Goal: Find specific page/section: Find specific page/section

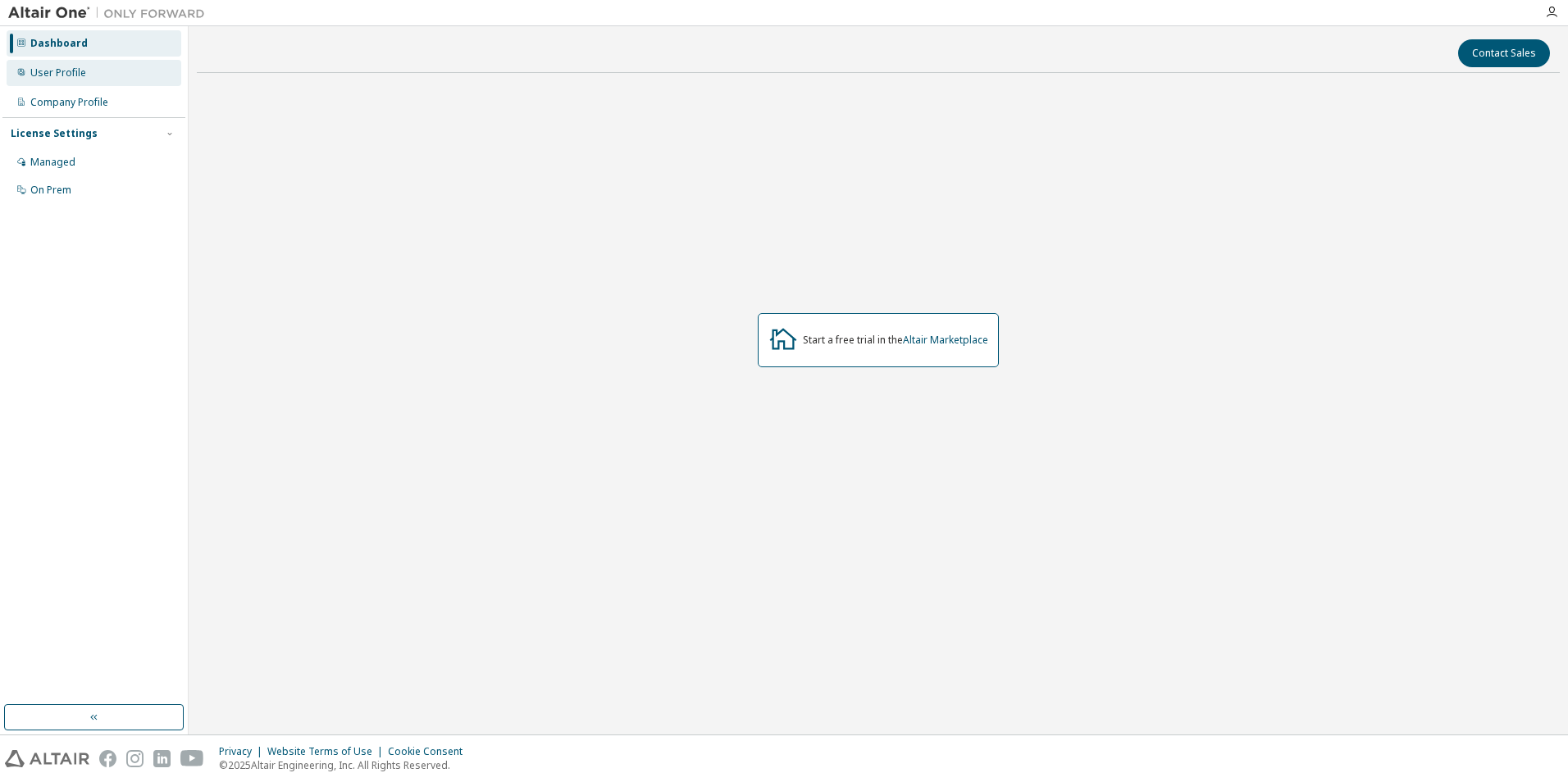
click at [69, 64] on div "User Profile" at bounding box center [93, 72] width 175 height 27
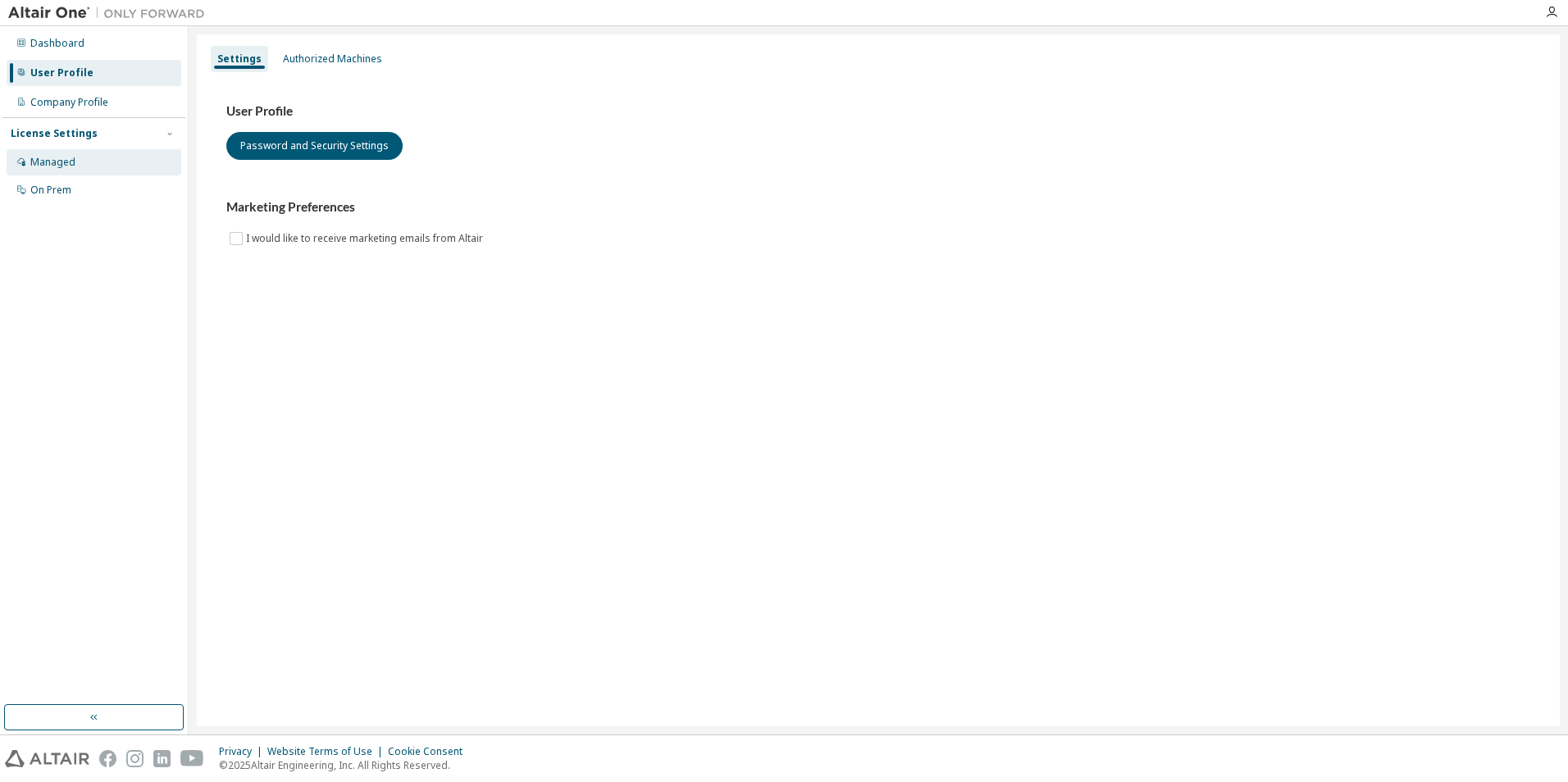
click at [67, 166] on div "Managed" at bounding box center [52, 162] width 45 height 13
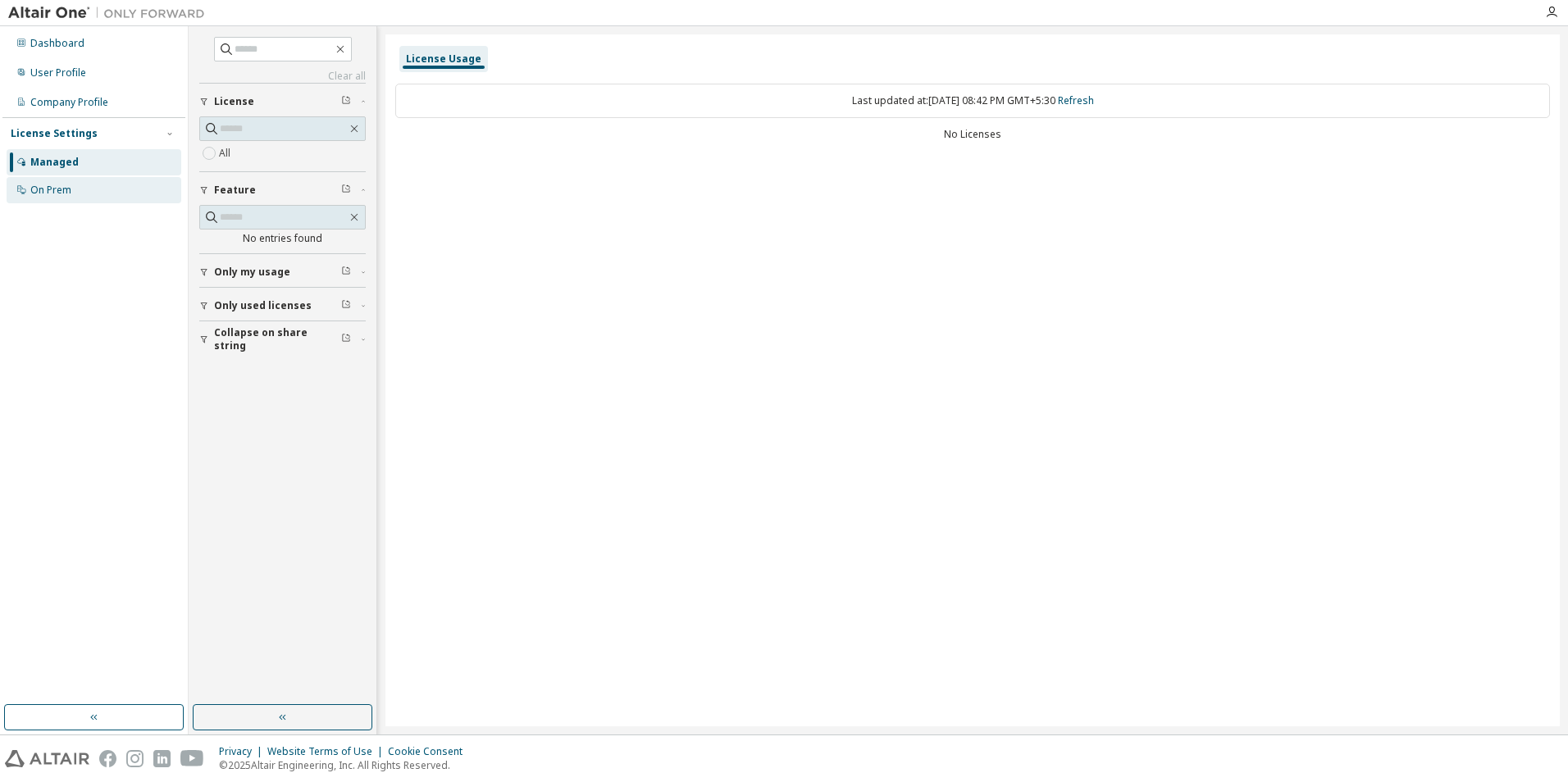
click at [53, 193] on div "On Prem" at bounding box center [50, 190] width 41 height 13
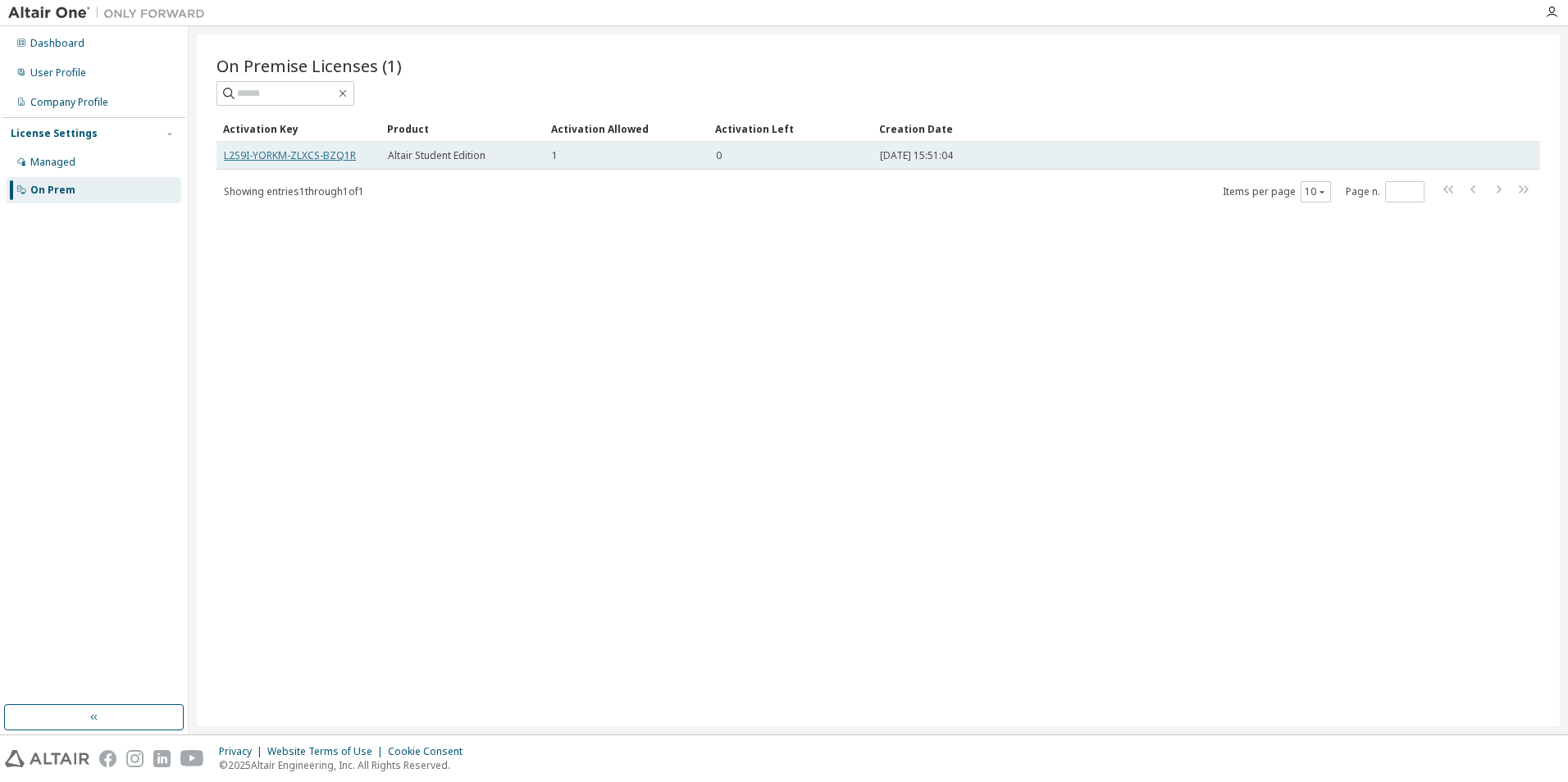
click at [292, 155] on link "L2S9I-YORKM-ZLXCS-BZQ1R" at bounding box center [290, 155] width 132 height 14
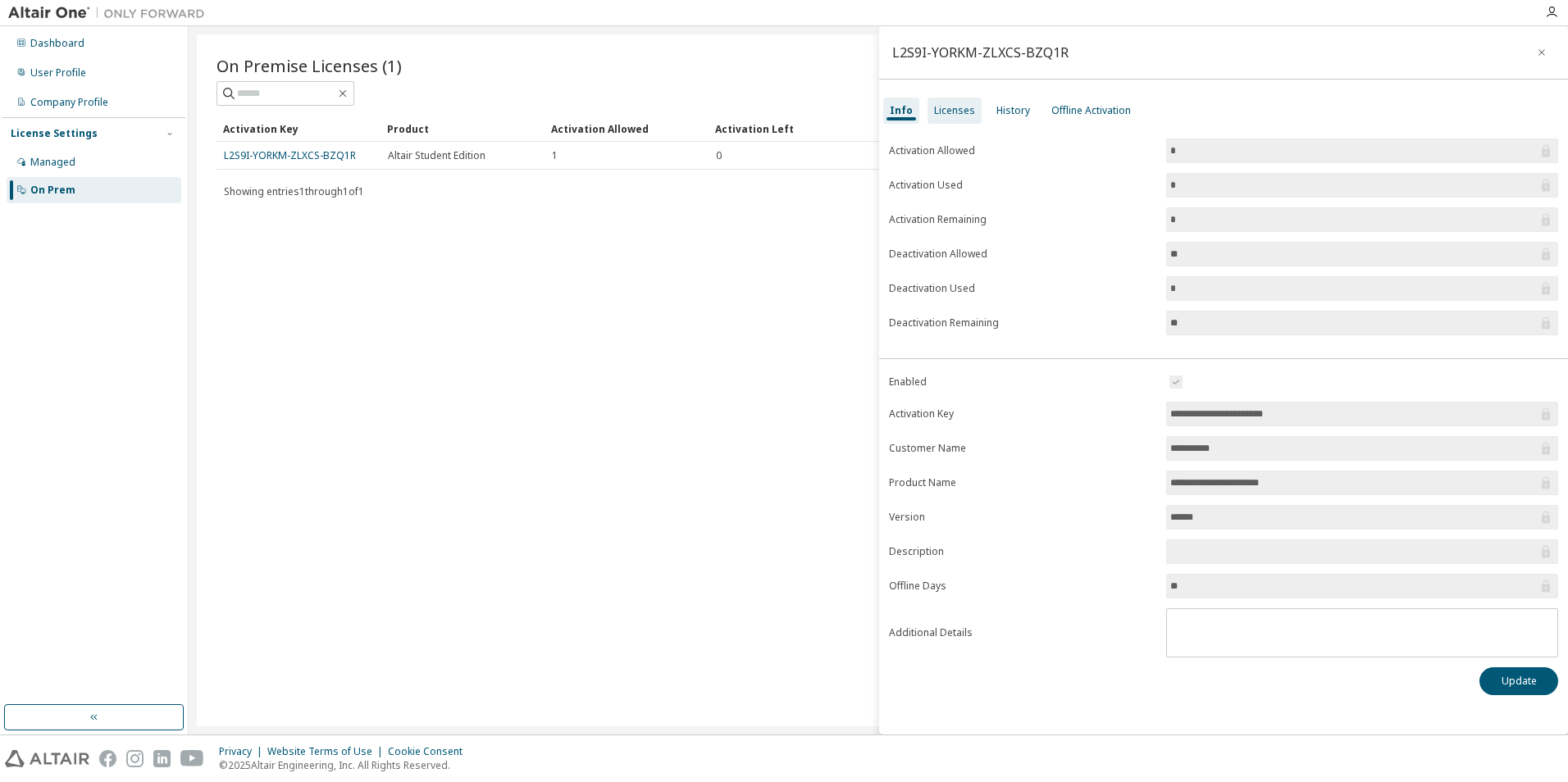
click at [942, 112] on div "Licenses" at bounding box center [954, 111] width 41 height 13
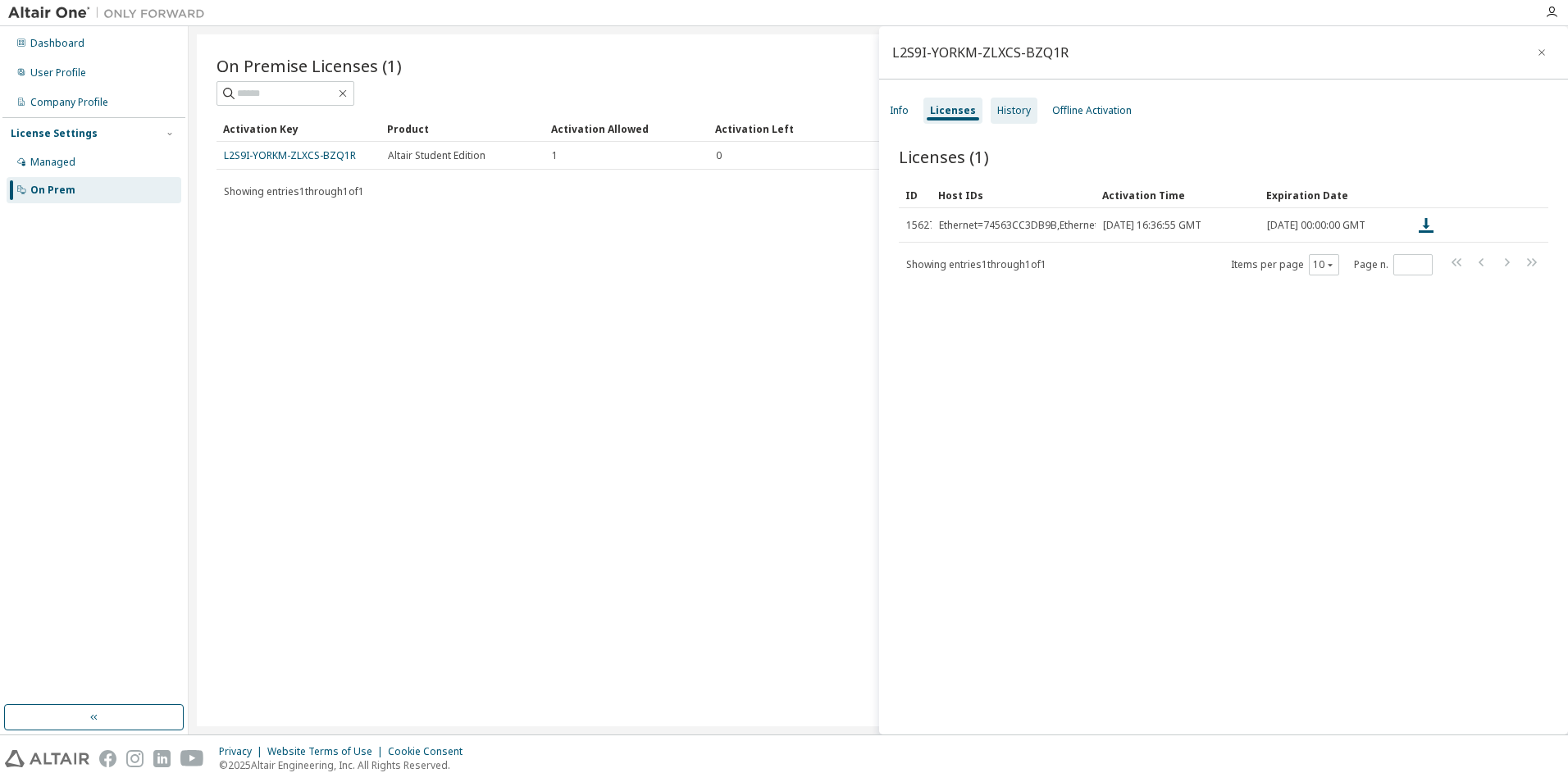
click at [1006, 104] on div "History" at bounding box center [1013, 111] width 34 height 13
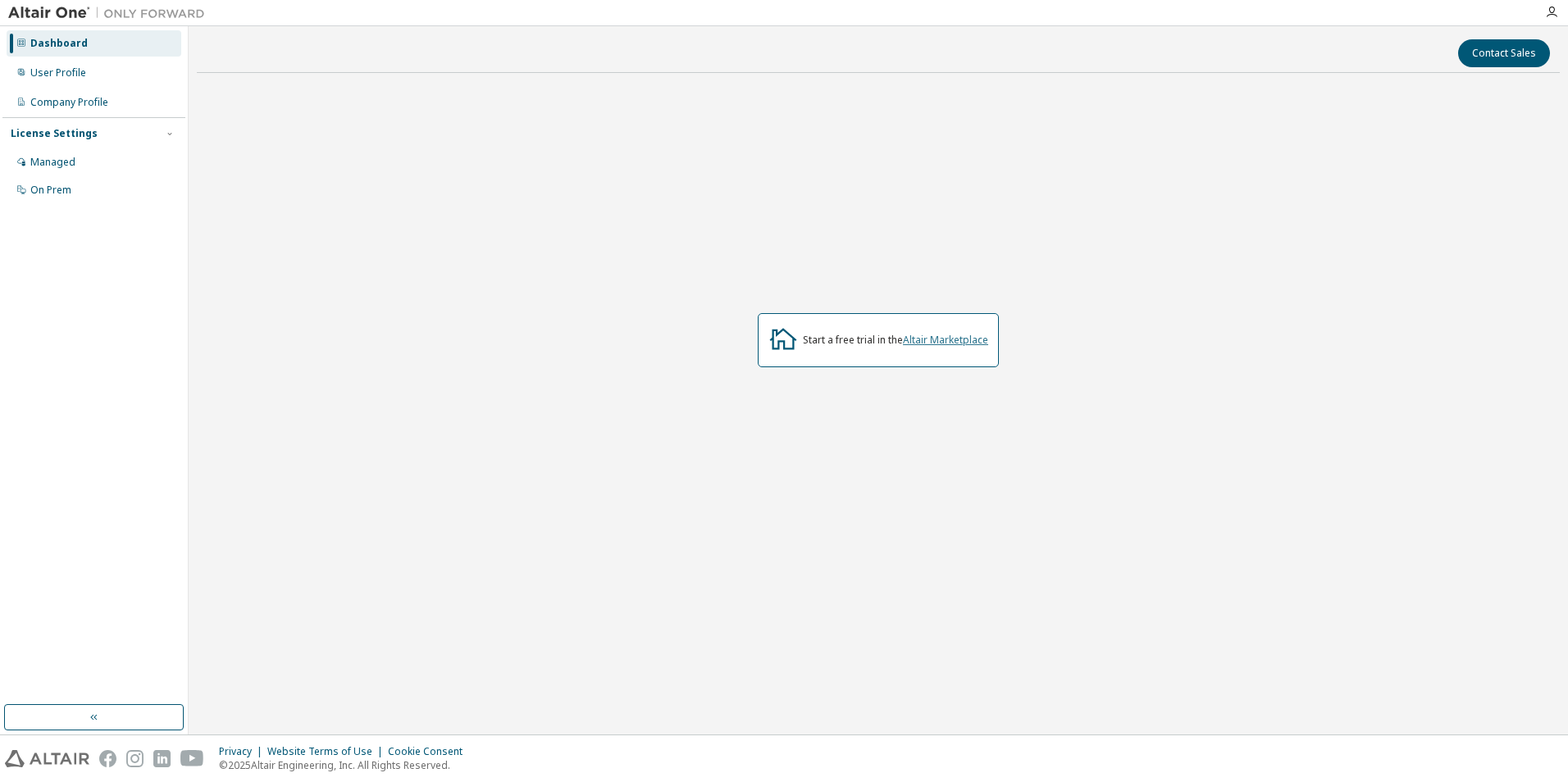
click at [965, 336] on link "Altair Marketplace" at bounding box center [944, 339] width 85 height 14
